Goal: Use online tool/utility: Use online tool/utility

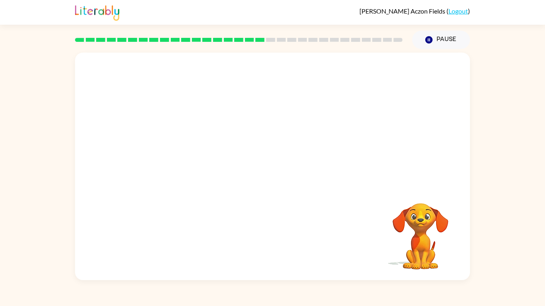
click at [184, 154] on video "Your browser must support playing .mp4 files to use Literably. Please try using…" at bounding box center [272, 120] width 395 height 134
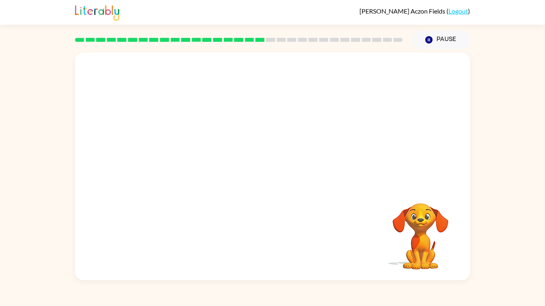
click at [184, 154] on video "Your browser must support playing .mp4 files to use Literably. Please try using…" at bounding box center [272, 120] width 395 height 134
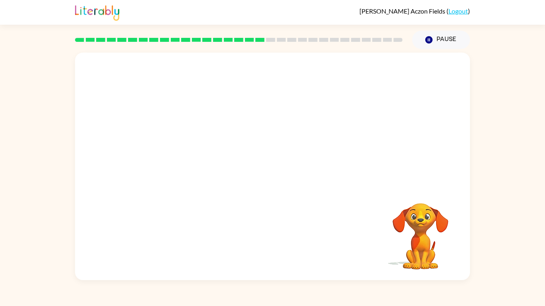
click at [184, 154] on video "Your browser must support playing .mp4 files to use Literably. Please try using…" at bounding box center [272, 120] width 395 height 134
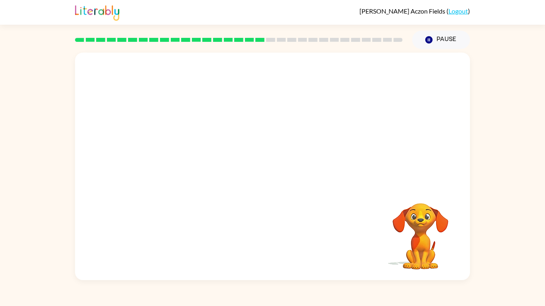
click at [184, 154] on video "Your browser must support playing .mp4 files to use Literably. Please try using…" at bounding box center [272, 120] width 395 height 134
click at [271, 169] on div at bounding box center [272, 170] width 51 height 29
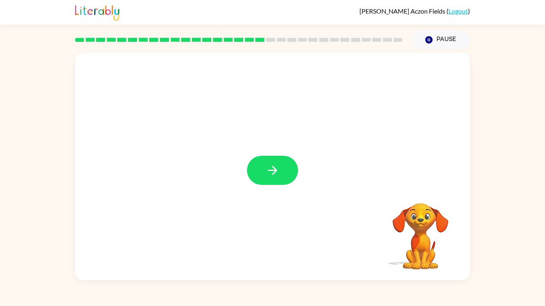
click at [271, 169] on icon "button" at bounding box center [272, 170] width 14 height 14
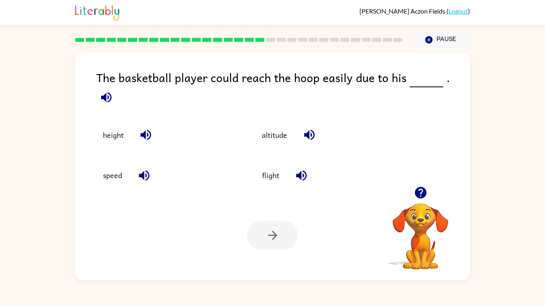
click at [113, 90] on icon "button" at bounding box center [106, 97] width 14 height 14
click at [311, 128] on icon "button" at bounding box center [309, 135] width 14 height 14
click at [117, 125] on button "height" at bounding box center [113, 135] width 37 height 22
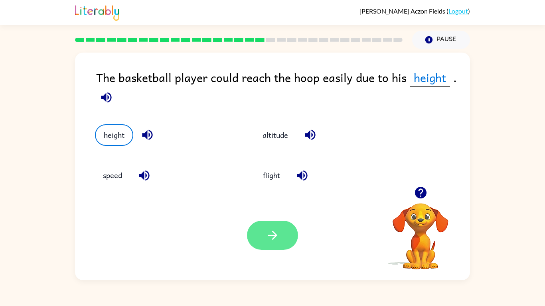
click at [273, 222] on button "button" at bounding box center [272, 235] width 51 height 29
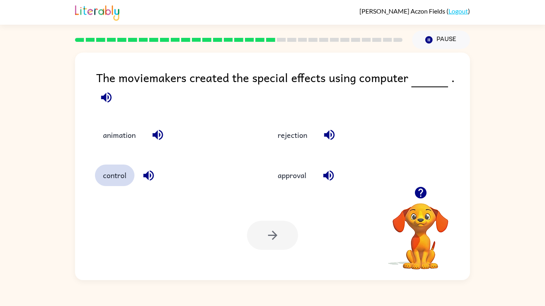
click at [127, 176] on button "control" at bounding box center [114, 176] width 39 height 22
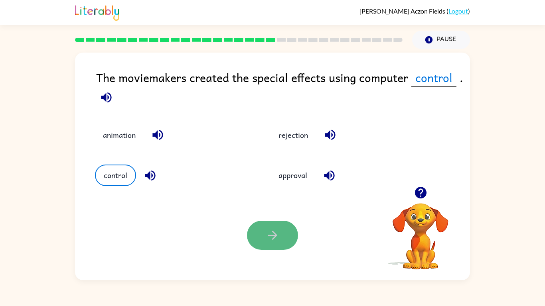
click at [257, 224] on button "button" at bounding box center [272, 235] width 51 height 29
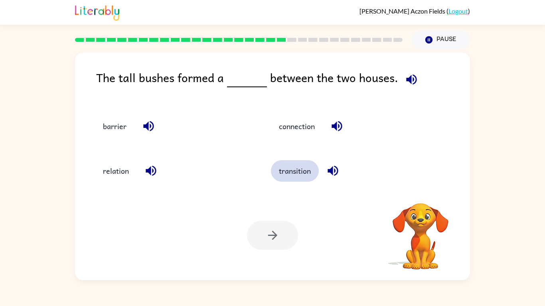
click at [287, 175] on button "transition" at bounding box center [295, 171] width 48 height 22
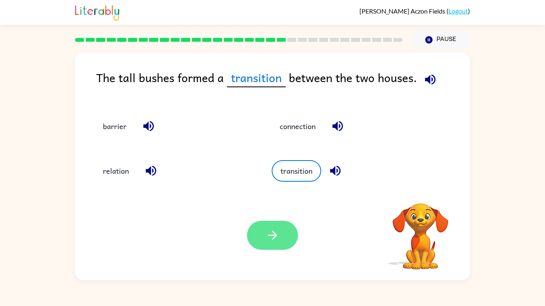
click at [285, 233] on button "button" at bounding box center [272, 235] width 51 height 29
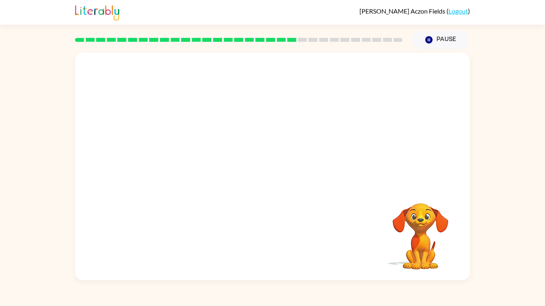
click at [320, 127] on video "Your browser must support playing .mp4 files to use Literably. Please try using…" at bounding box center [272, 120] width 395 height 134
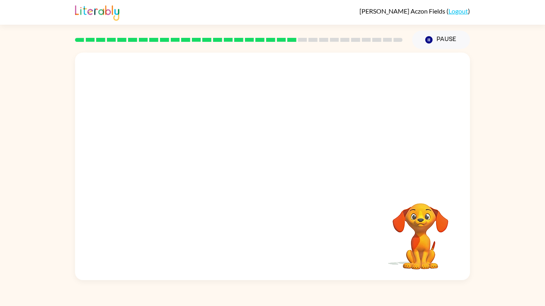
click at [320, 127] on video "Your browser must support playing .mp4 files to use Literably. Please try using…" at bounding box center [272, 120] width 395 height 134
click at [221, 162] on video "Your browser must support playing .mp4 files to use Literably. Please try using…" at bounding box center [272, 120] width 395 height 134
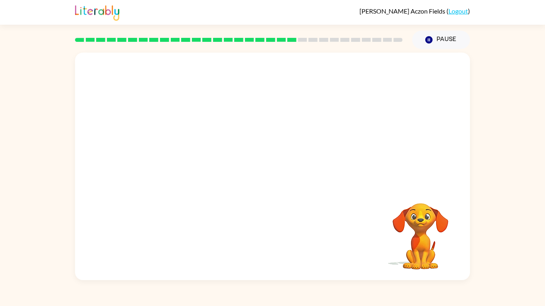
click at [221, 162] on video "Your browser must support playing .mp4 files to use Literably. Please try using…" at bounding box center [272, 120] width 395 height 134
click at [221, 162] on div at bounding box center [272, 167] width 395 height 228
click at [275, 171] on div at bounding box center [272, 170] width 51 height 29
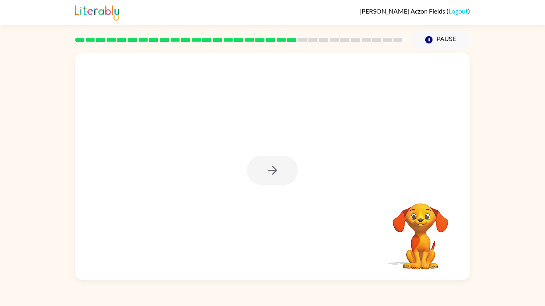
click at [275, 171] on icon "button" at bounding box center [271, 170] width 9 height 9
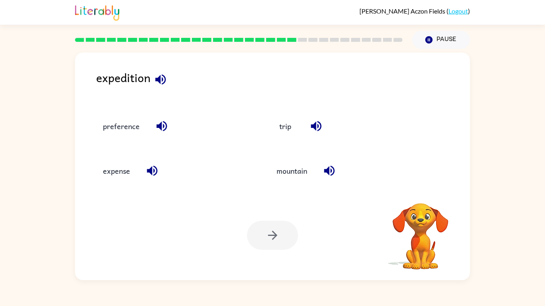
click at [275, 171] on button "mountain" at bounding box center [291, 171] width 47 height 22
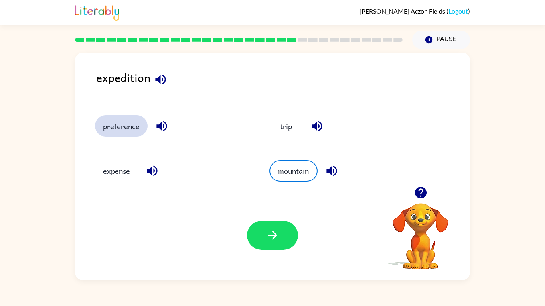
click at [114, 132] on button "preference" at bounding box center [121, 126] width 53 height 22
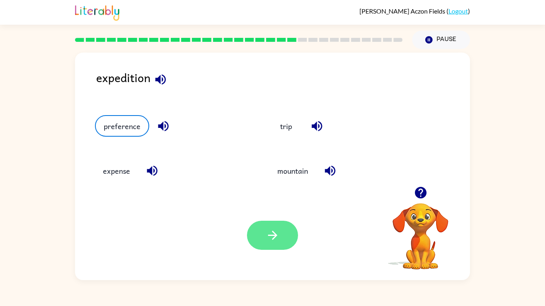
click at [257, 224] on button "button" at bounding box center [272, 235] width 51 height 29
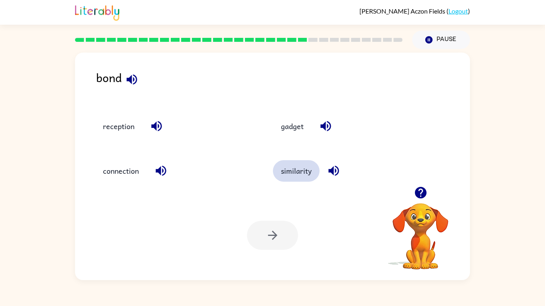
click at [290, 172] on button "similarity" at bounding box center [296, 171] width 47 height 22
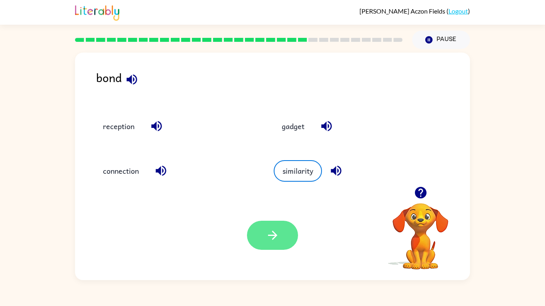
click at [269, 231] on icon "button" at bounding box center [272, 235] width 14 height 14
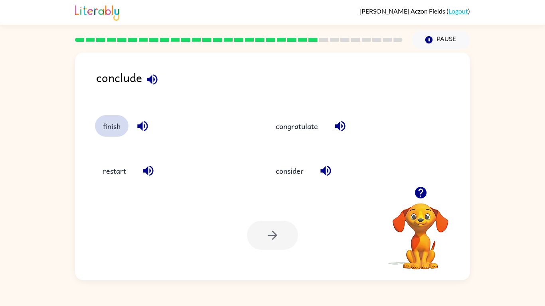
click at [114, 124] on button "finish" at bounding box center [111, 126] width 33 height 22
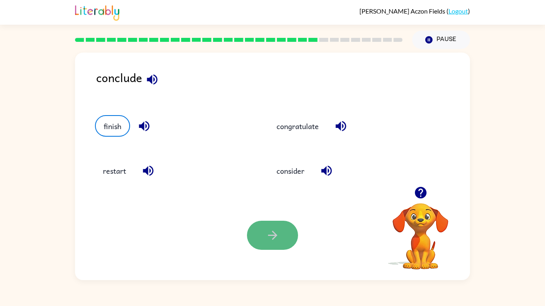
click at [266, 238] on button "button" at bounding box center [272, 235] width 51 height 29
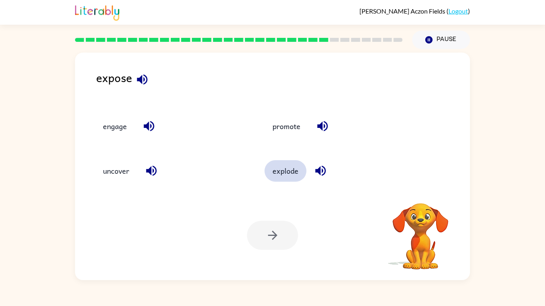
click at [279, 177] on button "explode" at bounding box center [285, 171] width 42 height 22
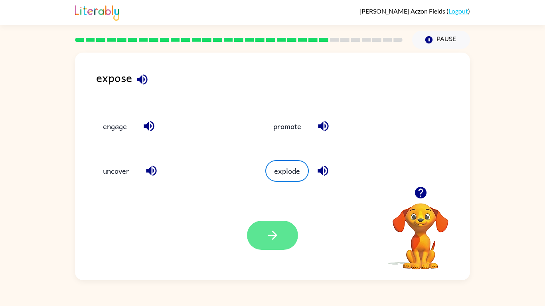
click at [270, 224] on button "button" at bounding box center [272, 235] width 51 height 29
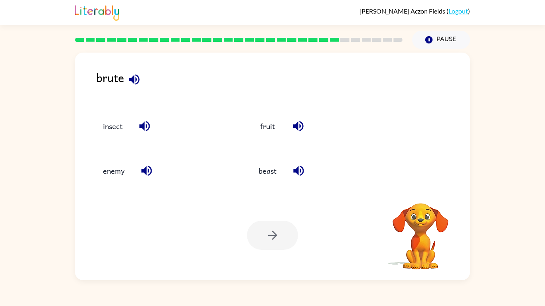
click at [178, 143] on div "insect" at bounding box center [157, 122] width 155 height 45
click at [149, 172] on icon "button" at bounding box center [147, 171] width 14 height 14
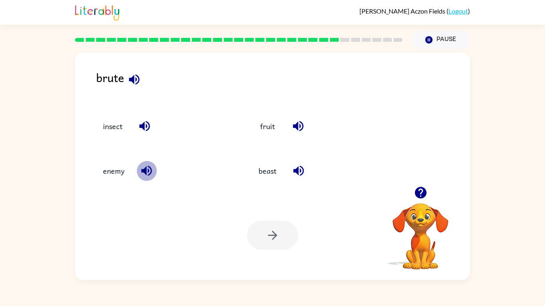
click at [149, 172] on icon "button" at bounding box center [147, 171] width 14 height 14
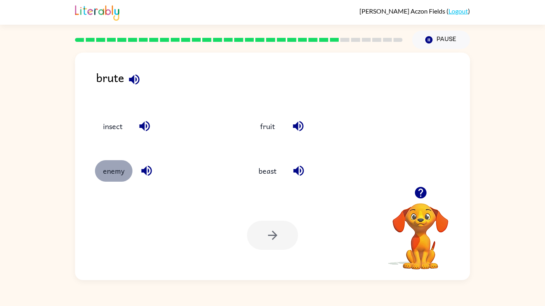
click at [109, 178] on button "enemy" at bounding box center [113, 171] width 37 height 22
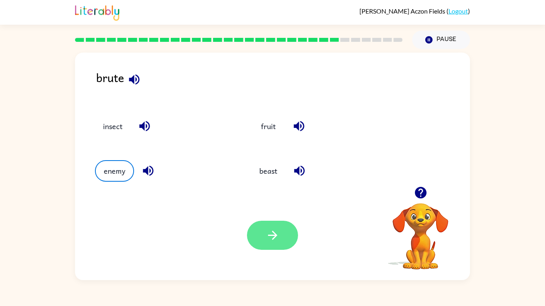
click at [275, 229] on icon "button" at bounding box center [272, 235] width 14 height 14
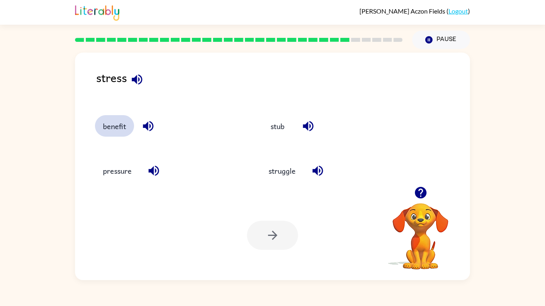
click at [114, 130] on button "benefit" at bounding box center [114, 126] width 39 height 22
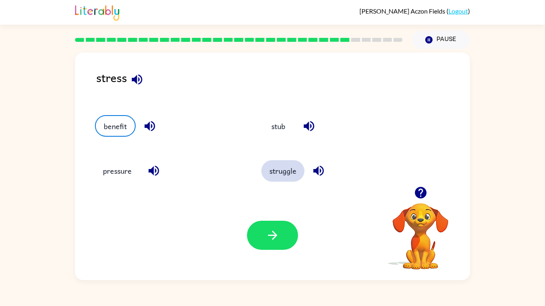
click at [282, 178] on button "struggle" at bounding box center [282, 171] width 43 height 22
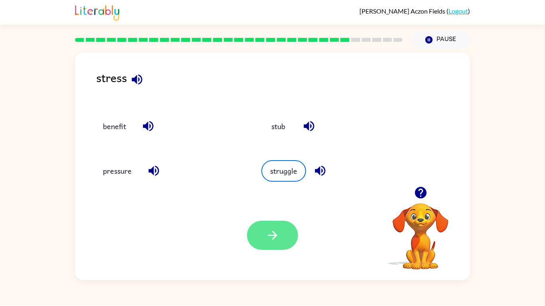
click at [285, 225] on button "button" at bounding box center [272, 235] width 51 height 29
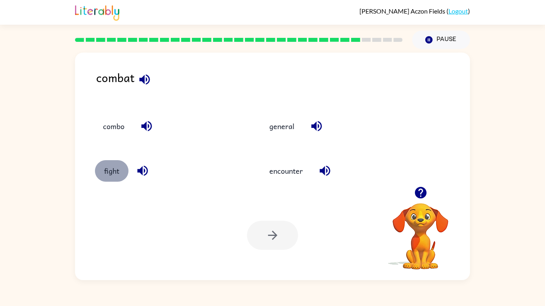
click at [107, 161] on button "fight" at bounding box center [111, 171] width 33 height 22
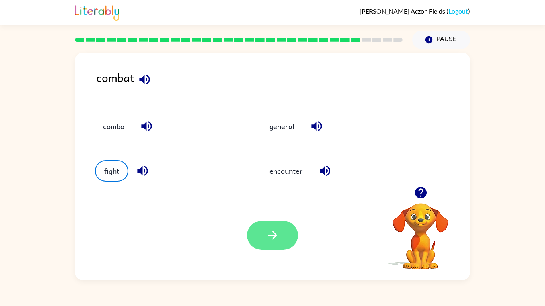
click at [260, 237] on button "button" at bounding box center [272, 235] width 51 height 29
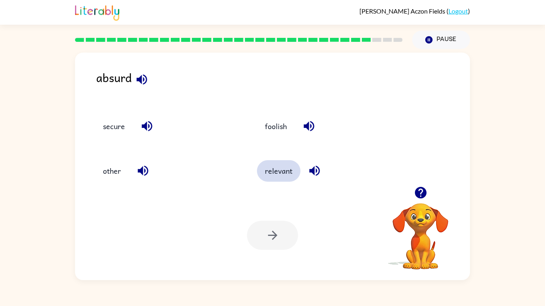
click at [287, 167] on button "relevant" at bounding box center [278, 171] width 43 height 22
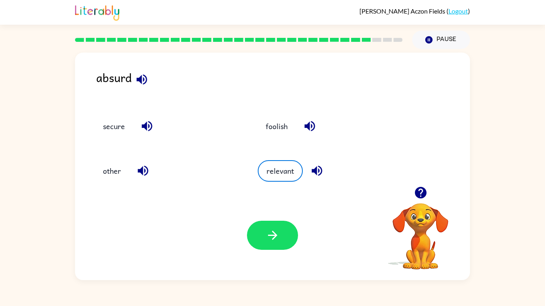
click at [280, 218] on div "Your browser must support playing .mp4 files to use Literably. Please try using…" at bounding box center [272, 236] width 395 height 90
click at [274, 226] on button "button" at bounding box center [272, 235] width 51 height 29
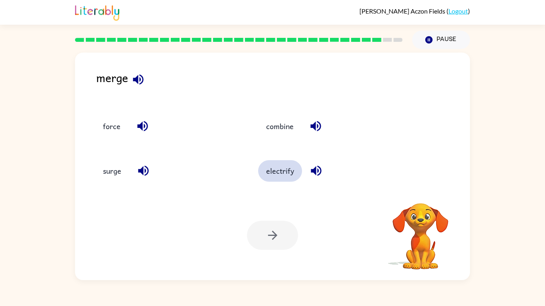
click at [279, 165] on button "electrify" at bounding box center [280, 171] width 44 height 22
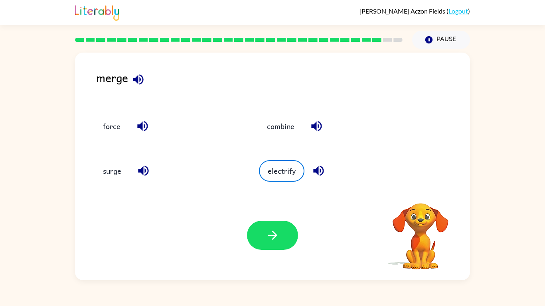
click at [281, 238] on div "Your browser must support playing .mp4 files to use Literably. Please try using…" at bounding box center [272, 236] width 395 height 90
click at [281, 238] on button "button" at bounding box center [272, 235] width 51 height 29
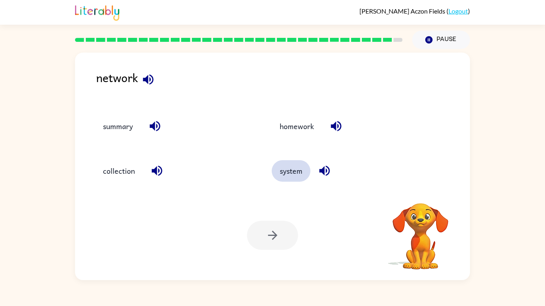
click at [290, 181] on button "system" at bounding box center [290, 171] width 39 height 22
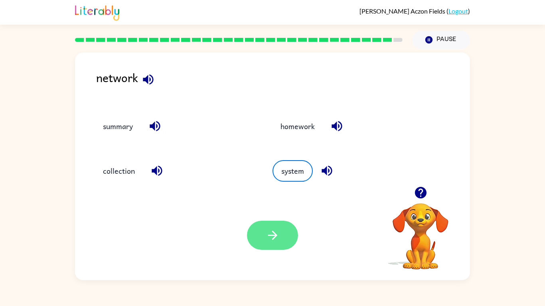
click at [248, 232] on button "button" at bounding box center [272, 235] width 51 height 29
